Goal: Task Accomplishment & Management: Use online tool/utility

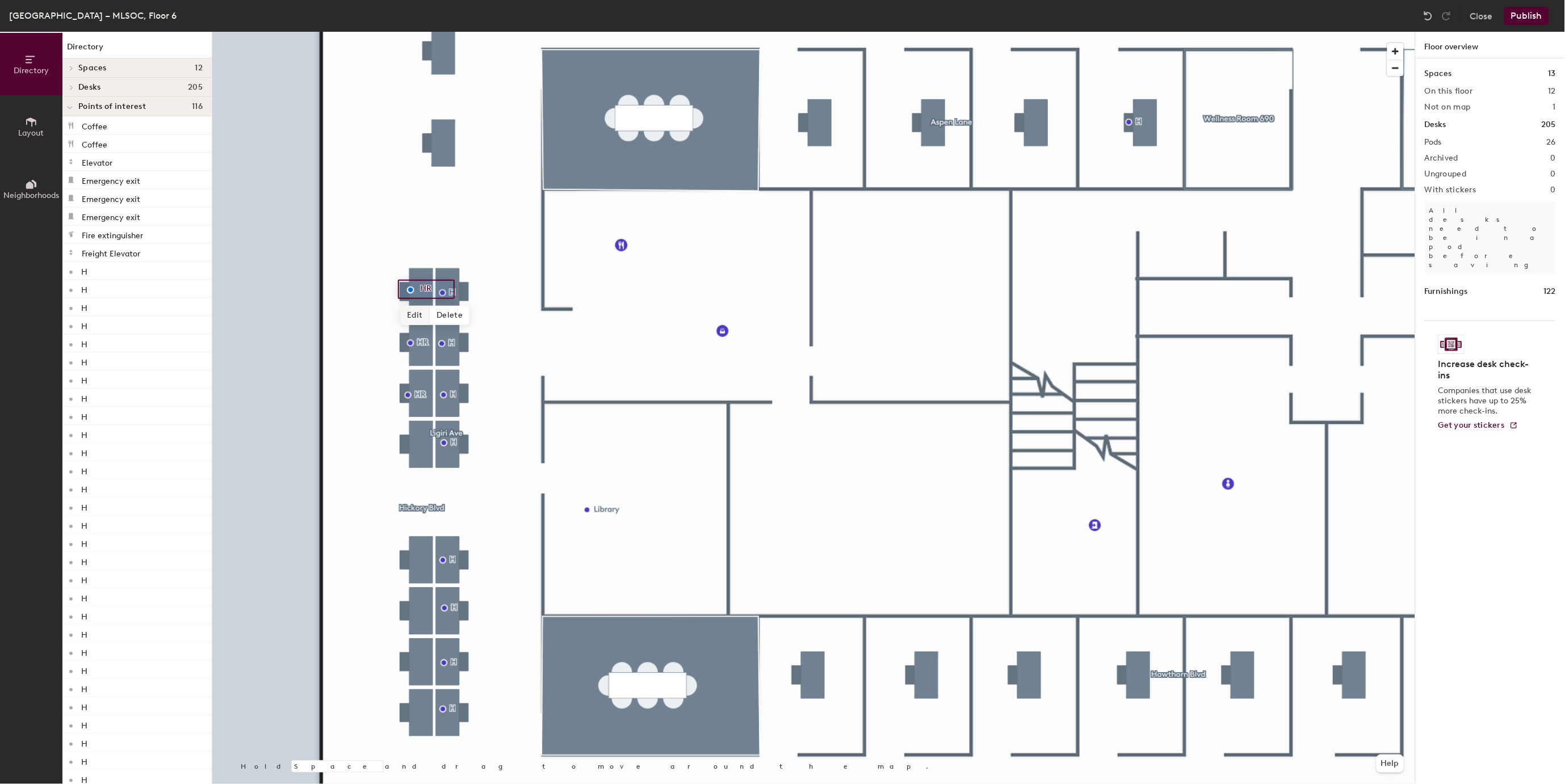
click at [410, 312] on span "Edit" at bounding box center [415, 315] width 29 height 19
type input "H"
click at [431, 316] on span "Done" at bounding box center [430, 315] width 33 height 19
click at [413, 366] on span "Edit" at bounding box center [415, 369] width 29 height 19
type input "H"
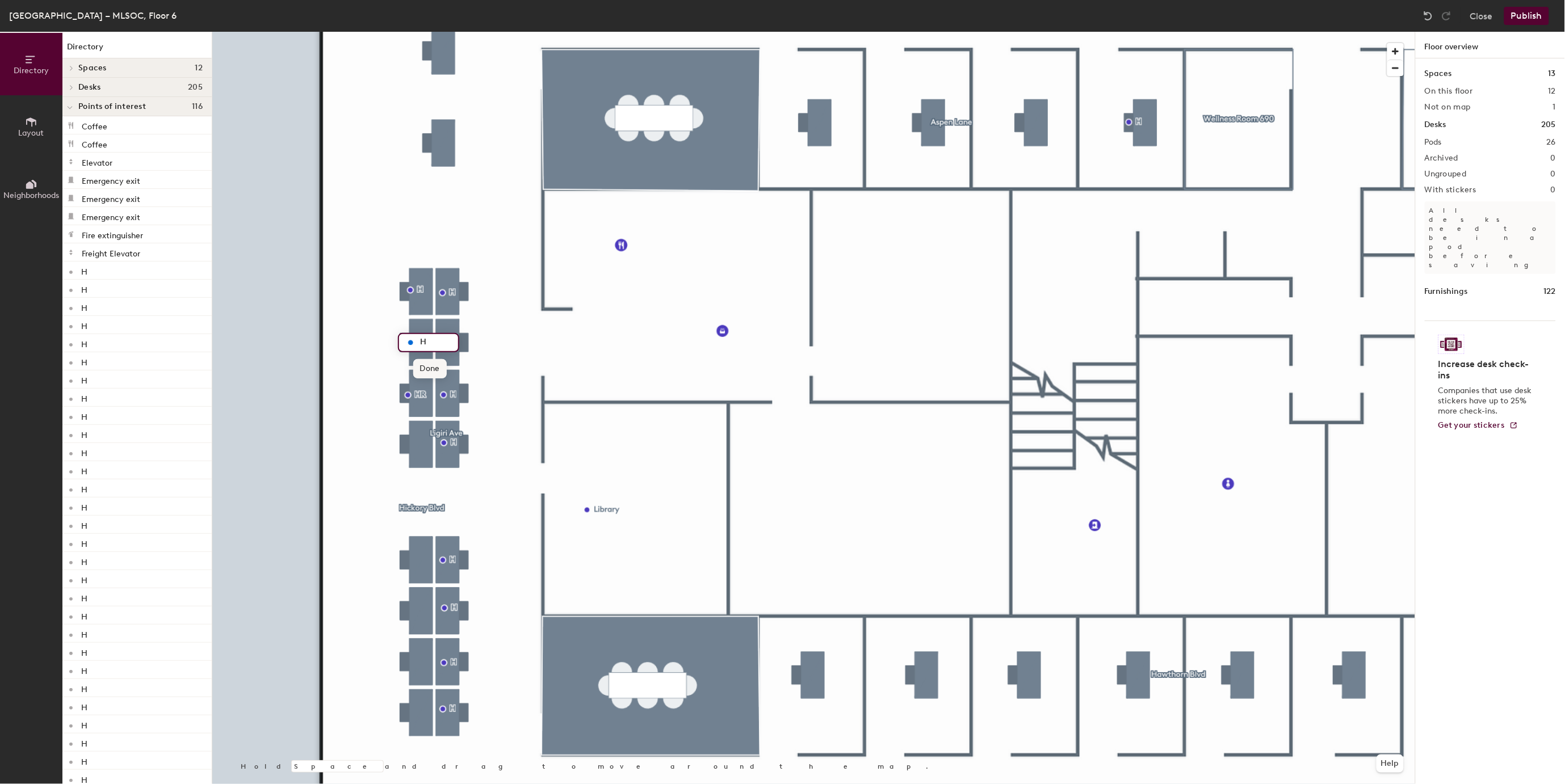
click at [421, 364] on span "Done" at bounding box center [430, 369] width 33 height 19
click at [411, 429] on span "Edit" at bounding box center [412, 420] width 29 height 19
type input "H"
click at [424, 422] on span "Done" at bounding box center [427, 420] width 33 height 19
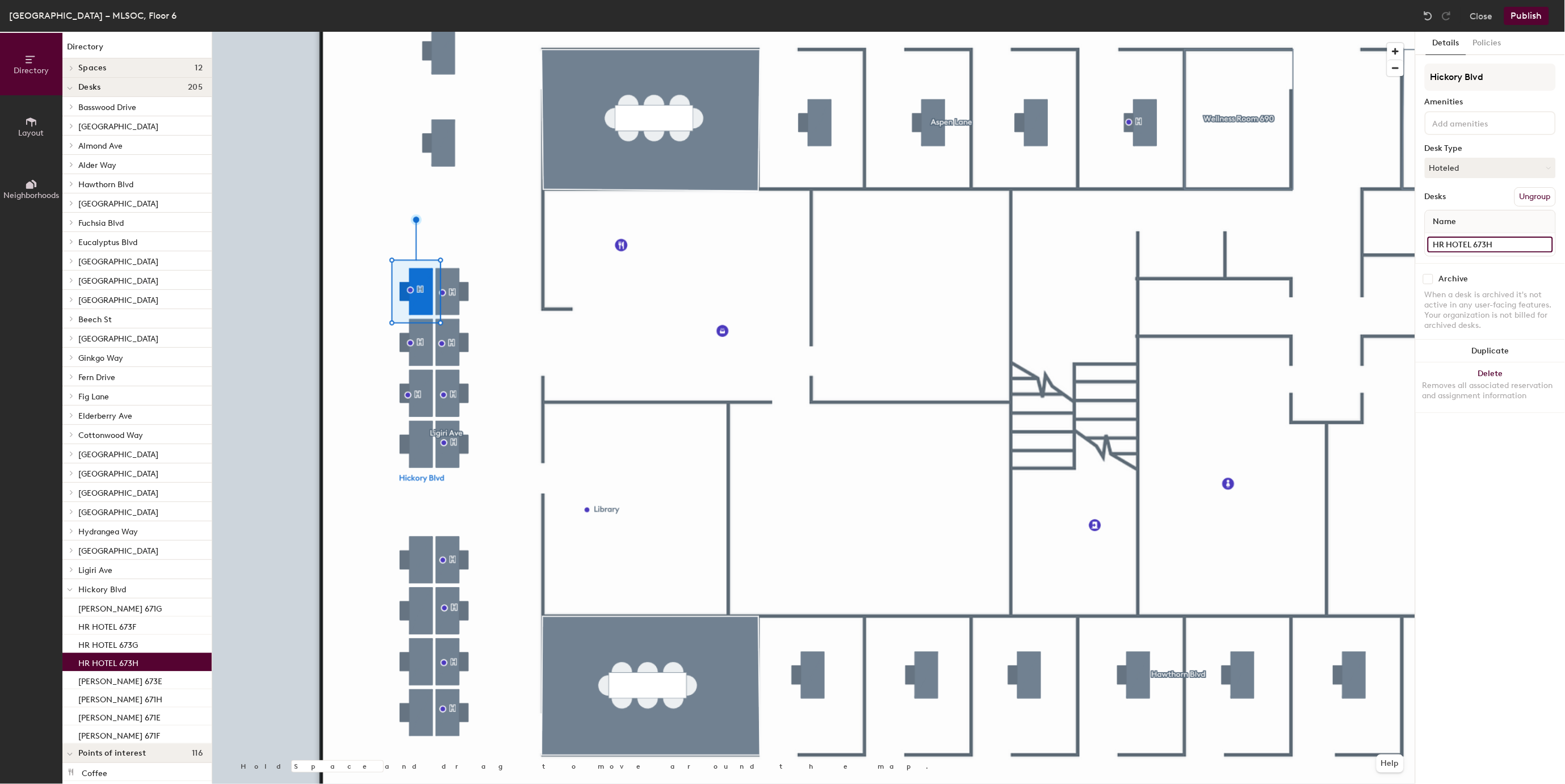
click at [1449, 240] on input "HR HOTEL 673H" at bounding box center [1490, 245] width 126 height 16
click at [1448, 241] on input "HR HOTEL 673H" at bounding box center [1490, 245] width 126 height 16
type input "HR ONLY HOTEL 673H"
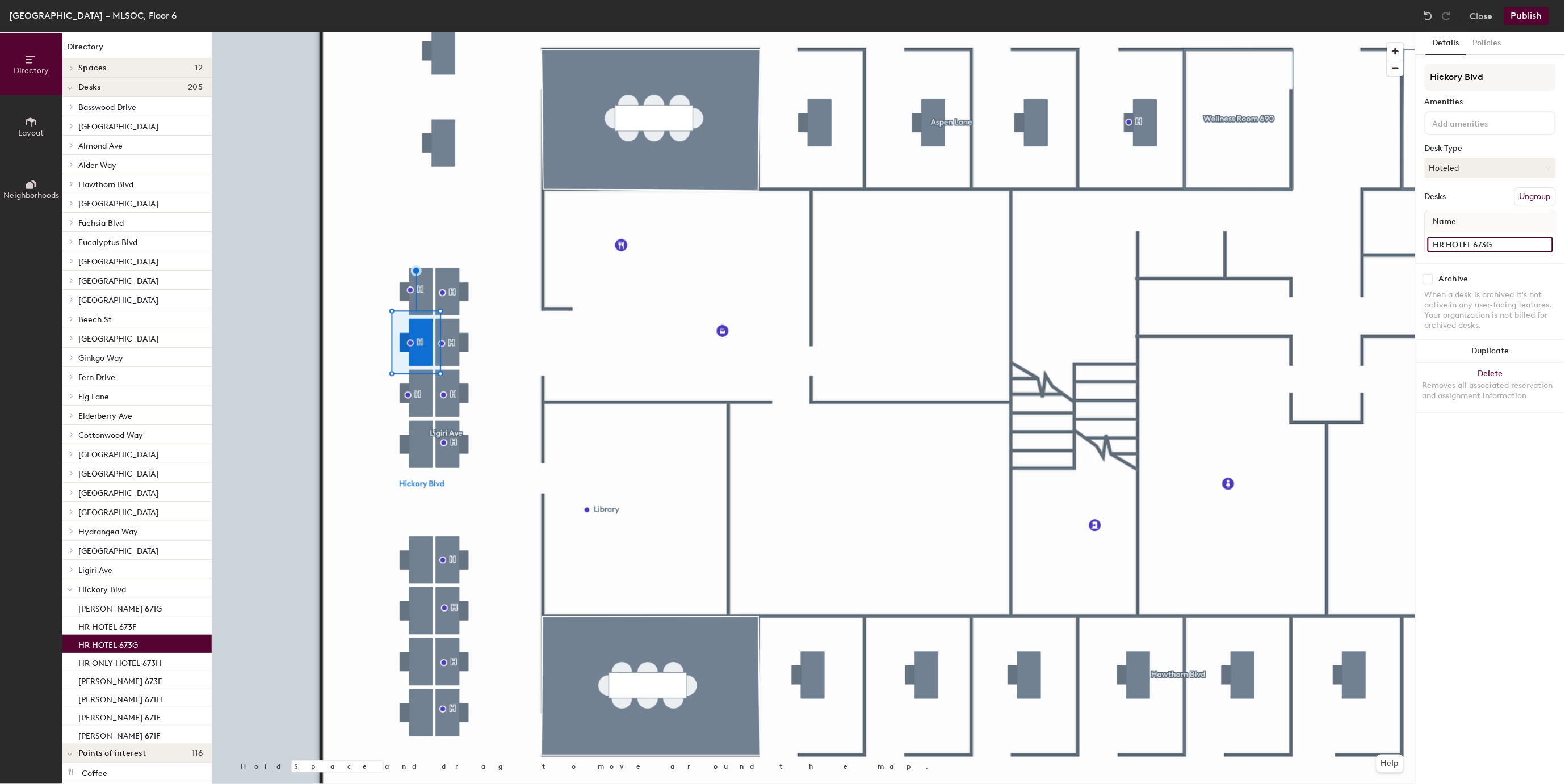
click at [1446, 242] on input "HR HOTEL 673G" at bounding box center [1490, 245] width 126 height 16
click at [1447, 241] on input "HR HOTEL 673G" at bounding box center [1490, 245] width 126 height 16
type input "HR ONLY HOTEL 673G"
click at [1446, 239] on input "HR HOTEL 673F" at bounding box center [1490, 245] width 126 height 16
click at [1446, 241] on input "HR HOTEL 673F" at bounding box center [1490, 245] width 126 height 16
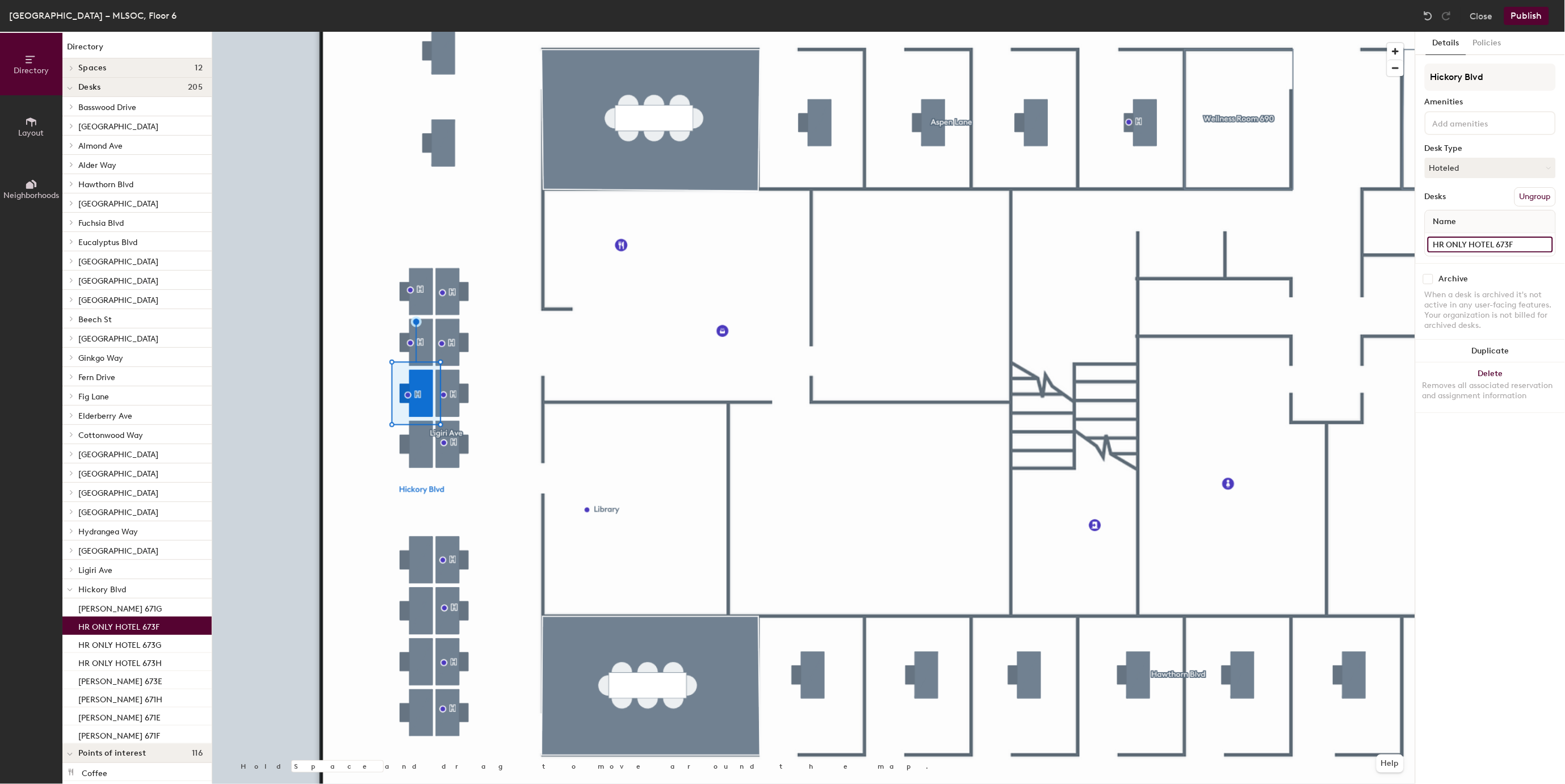
type input "HR ONLY HOTEL 673F"
click at [489, 32] on div at bounding box center [814, 32] width 1203 height 0
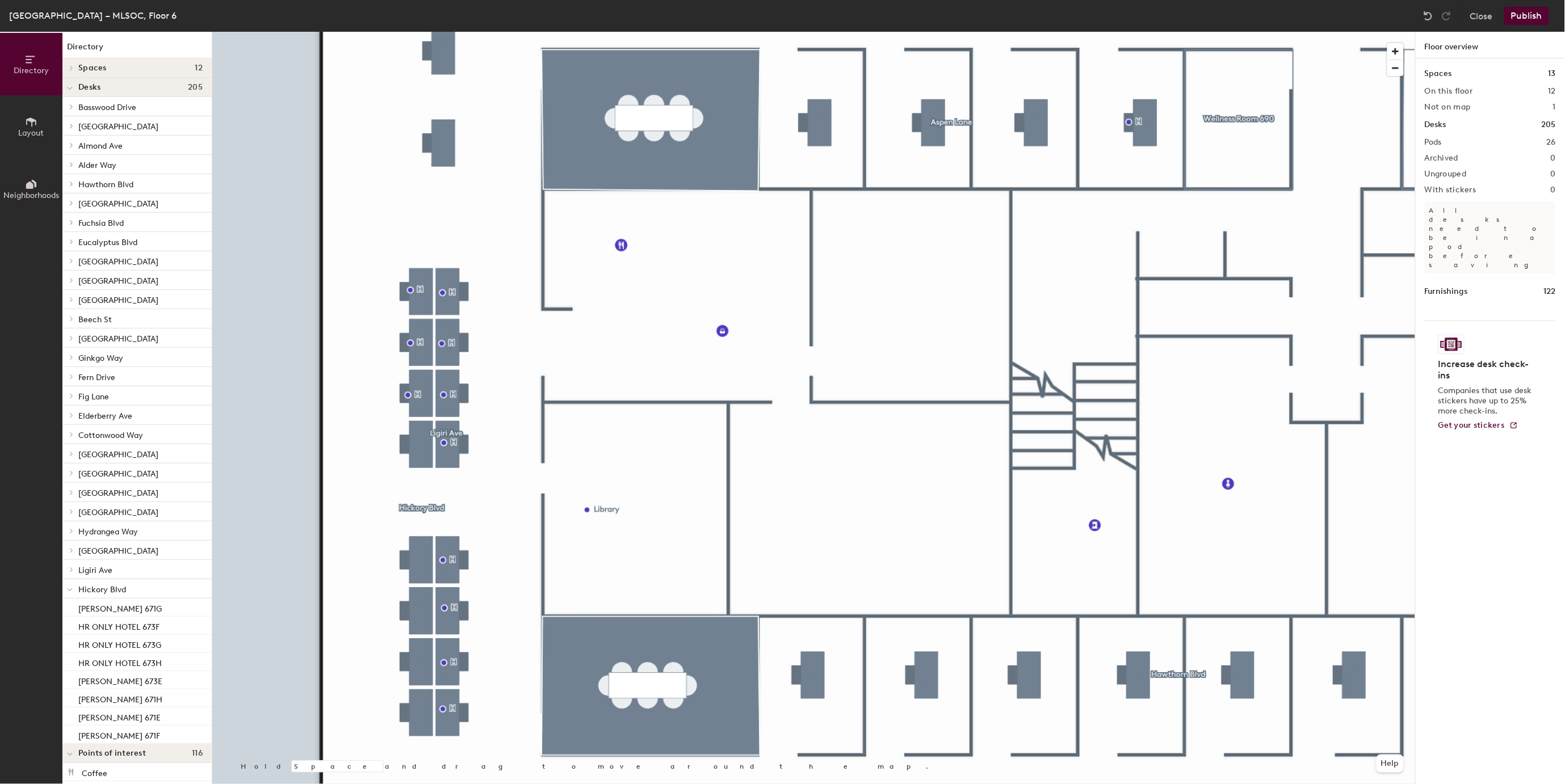
click at [1525, 16] on button "Publish" at bounding box center [1526, 16] width 45 height 18
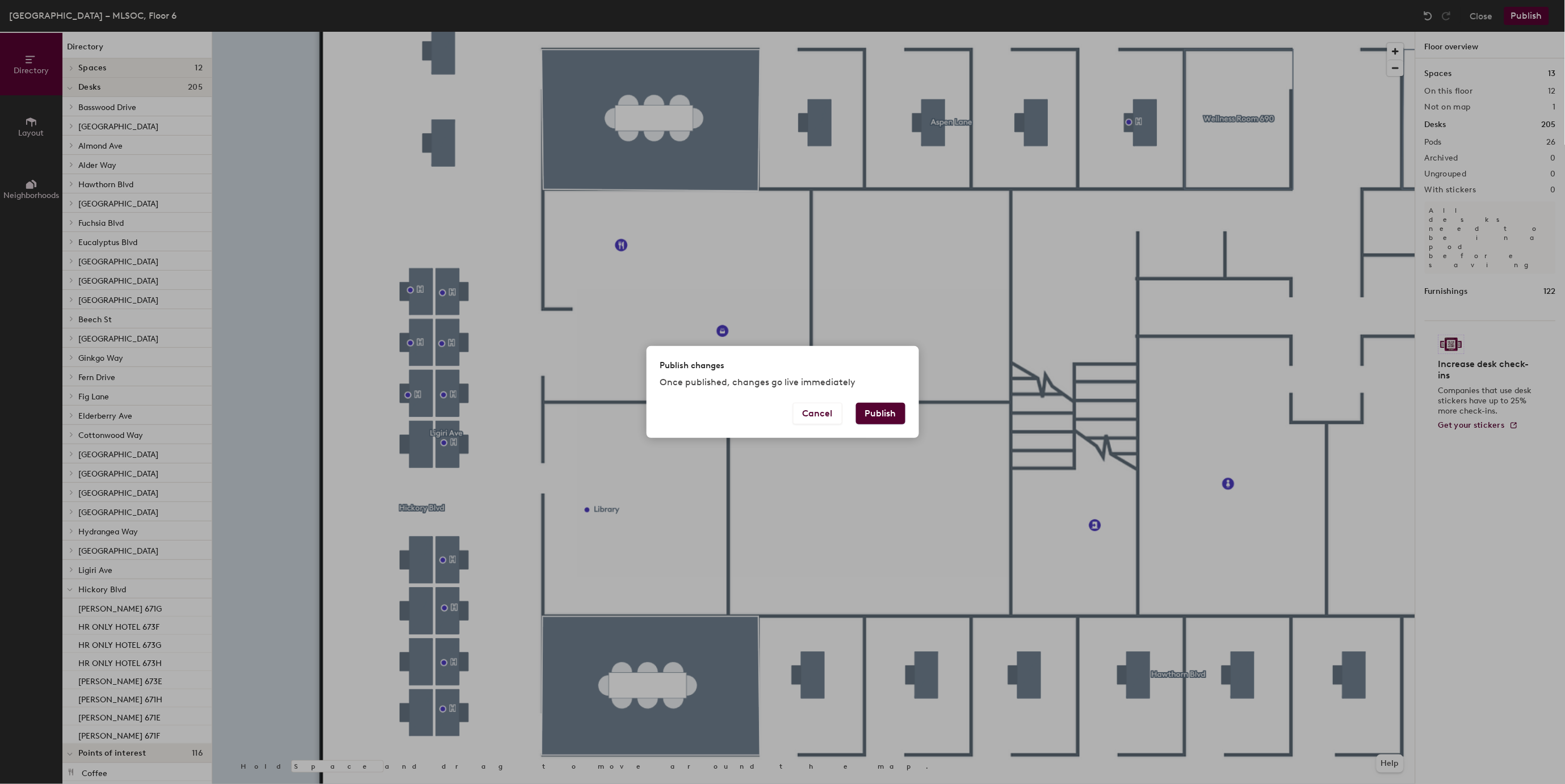
click at [886, 412] on button "Publish" at bounding box center [881, 413] width 50 height 21
